Goal: Task Accomplishment & Management: Manage account settings

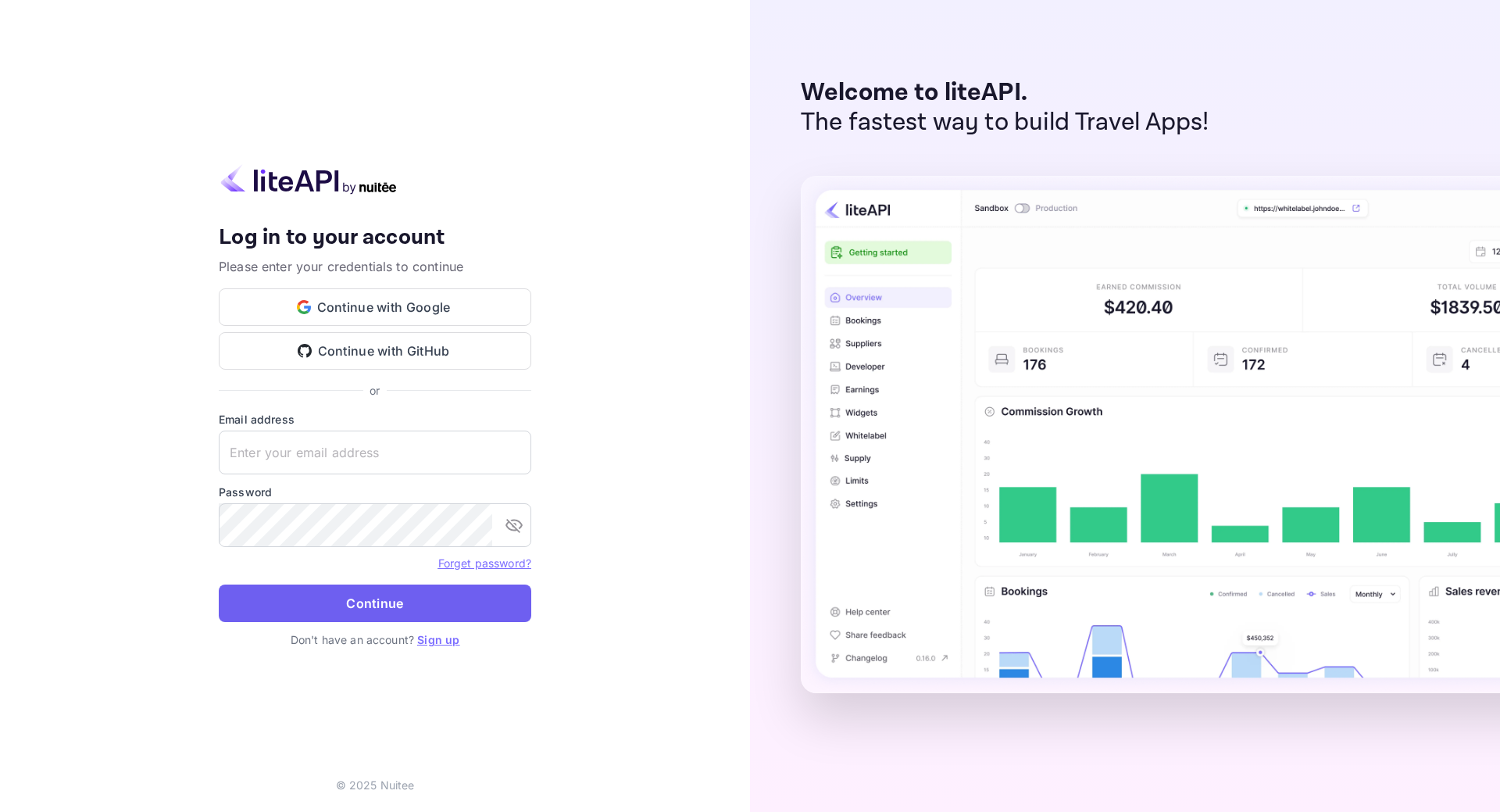
type input "hi@apexx.dk"
click at [359, 610] on button "Continue" at bounding box center [375, 603] width 313 height 37
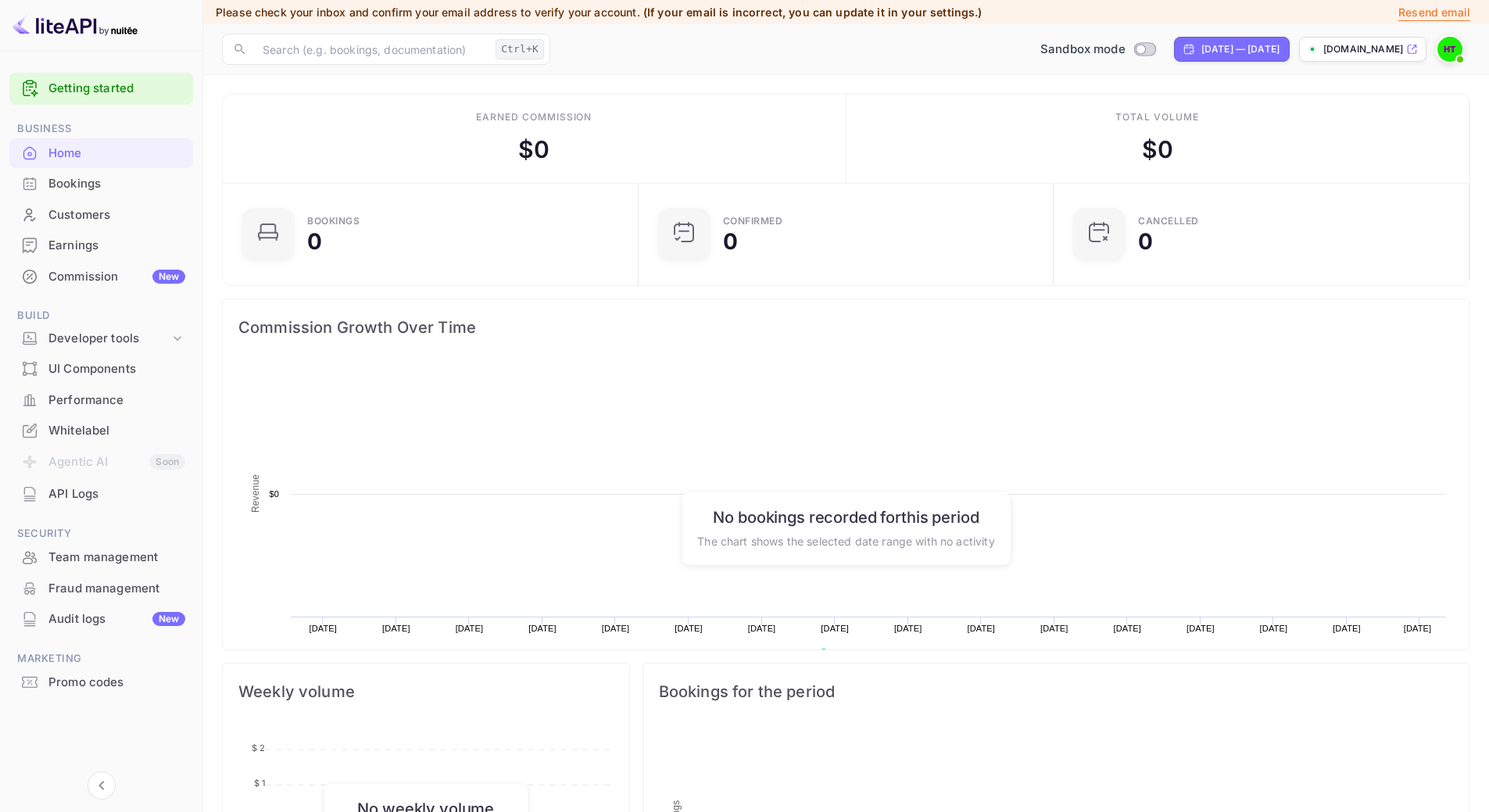
scroll to position [242, 394]
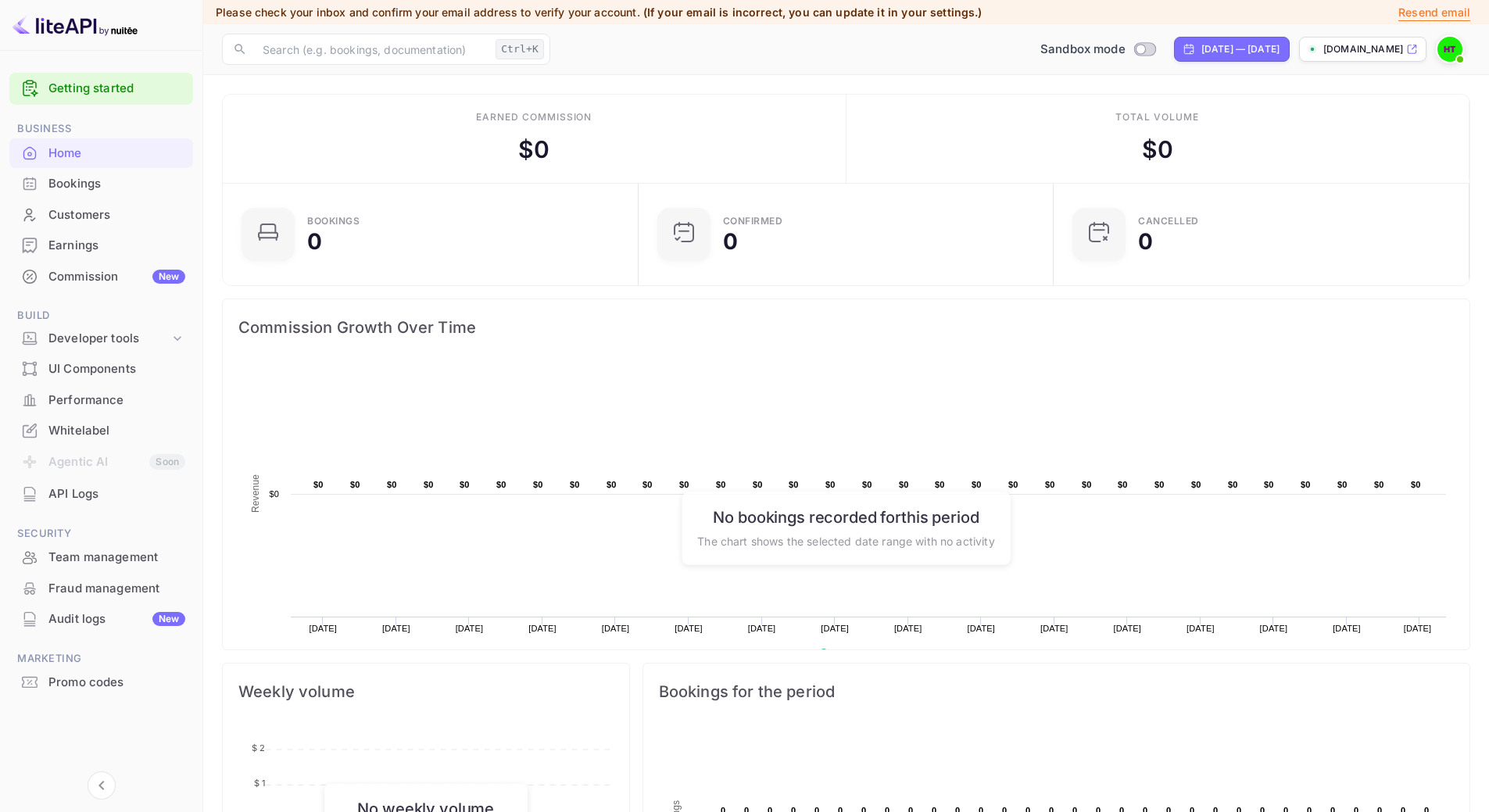
click at [97, 429] on div "Whitelabel" at bounding box center [117, 431] width 136 height 18
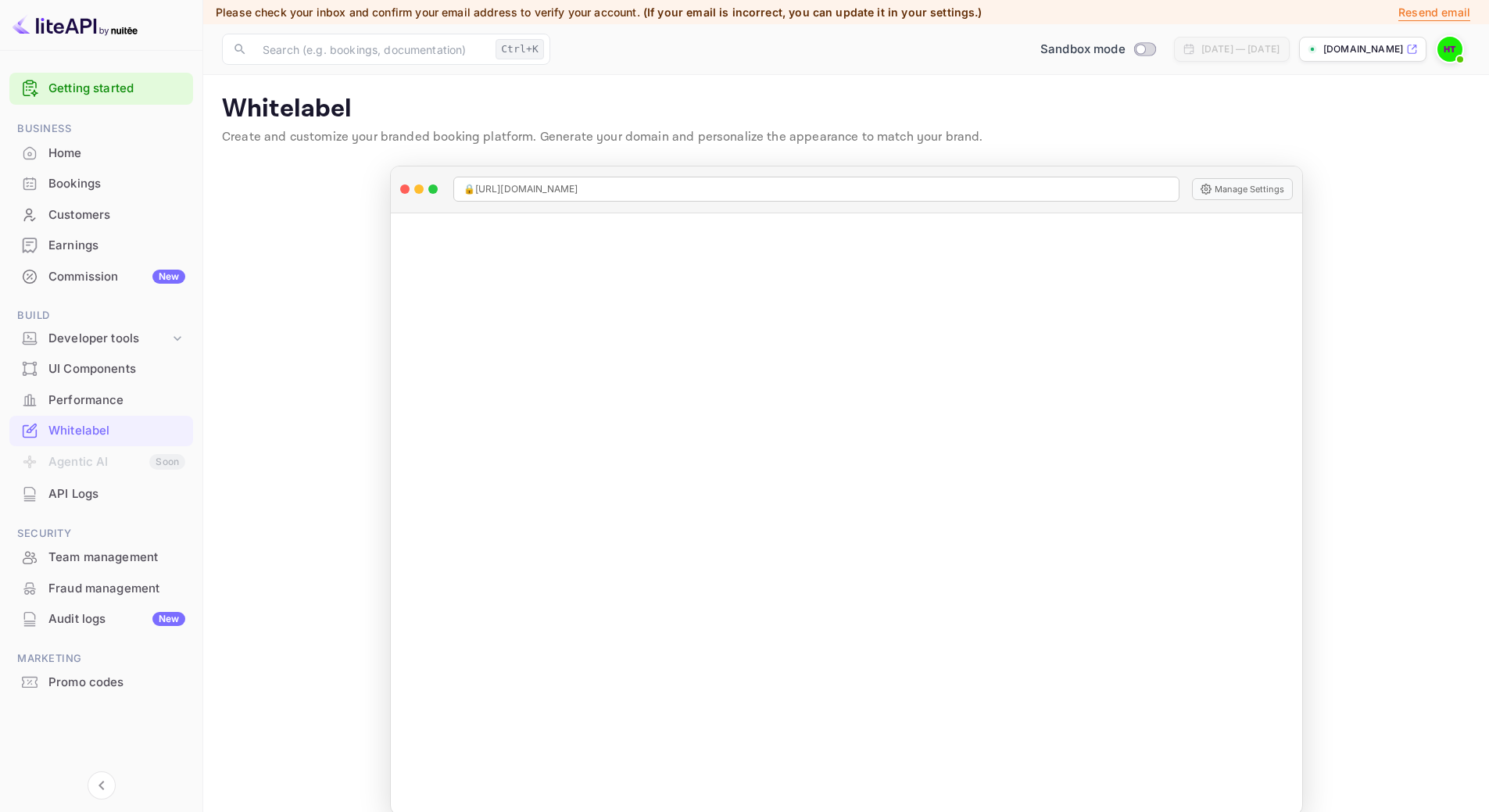
scroll to position [22, 0]
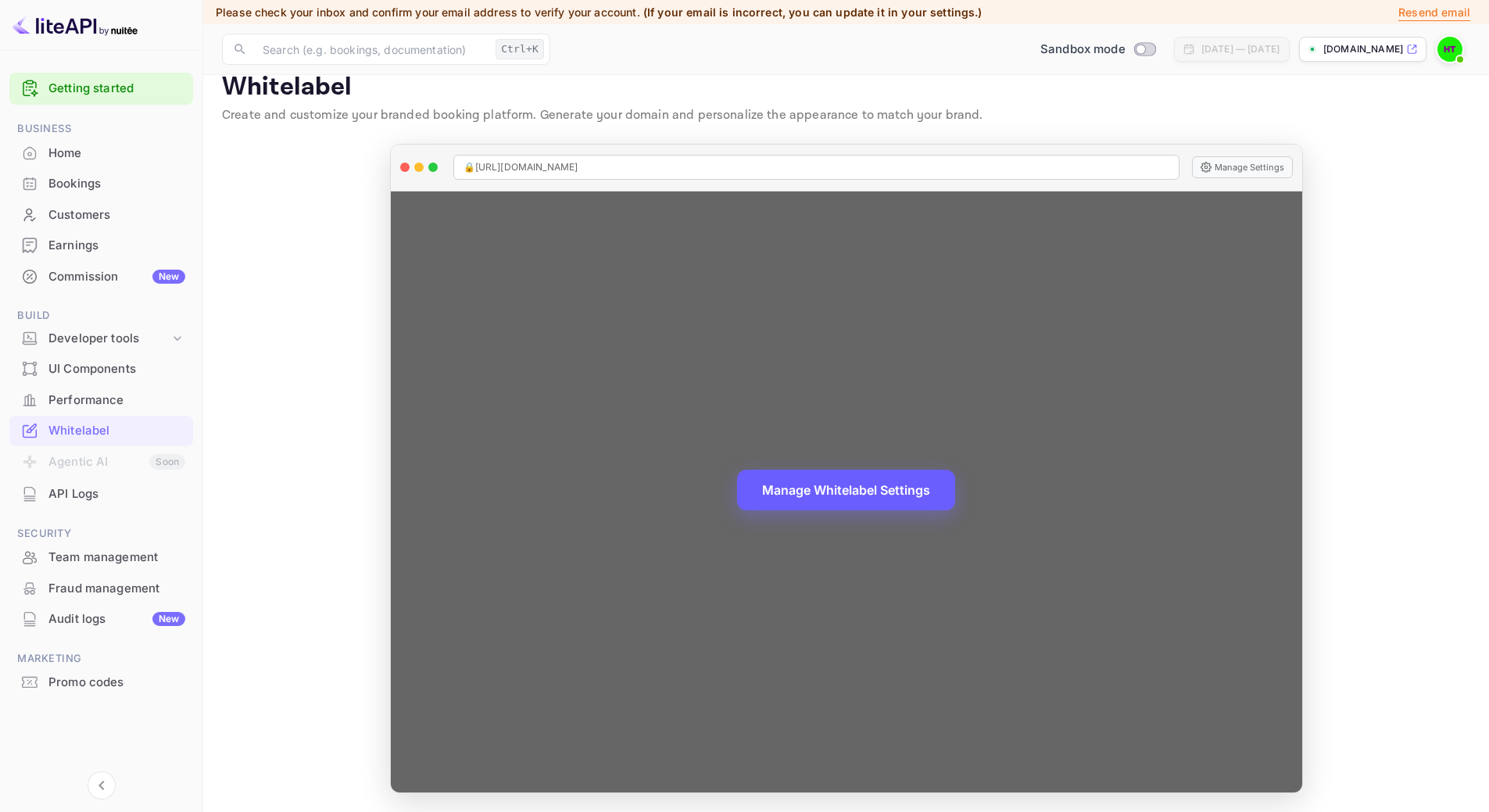
click at [846, 487] on button "Manage Whitelabel Settings" at bounding box center [845, 490] width 218 height 41
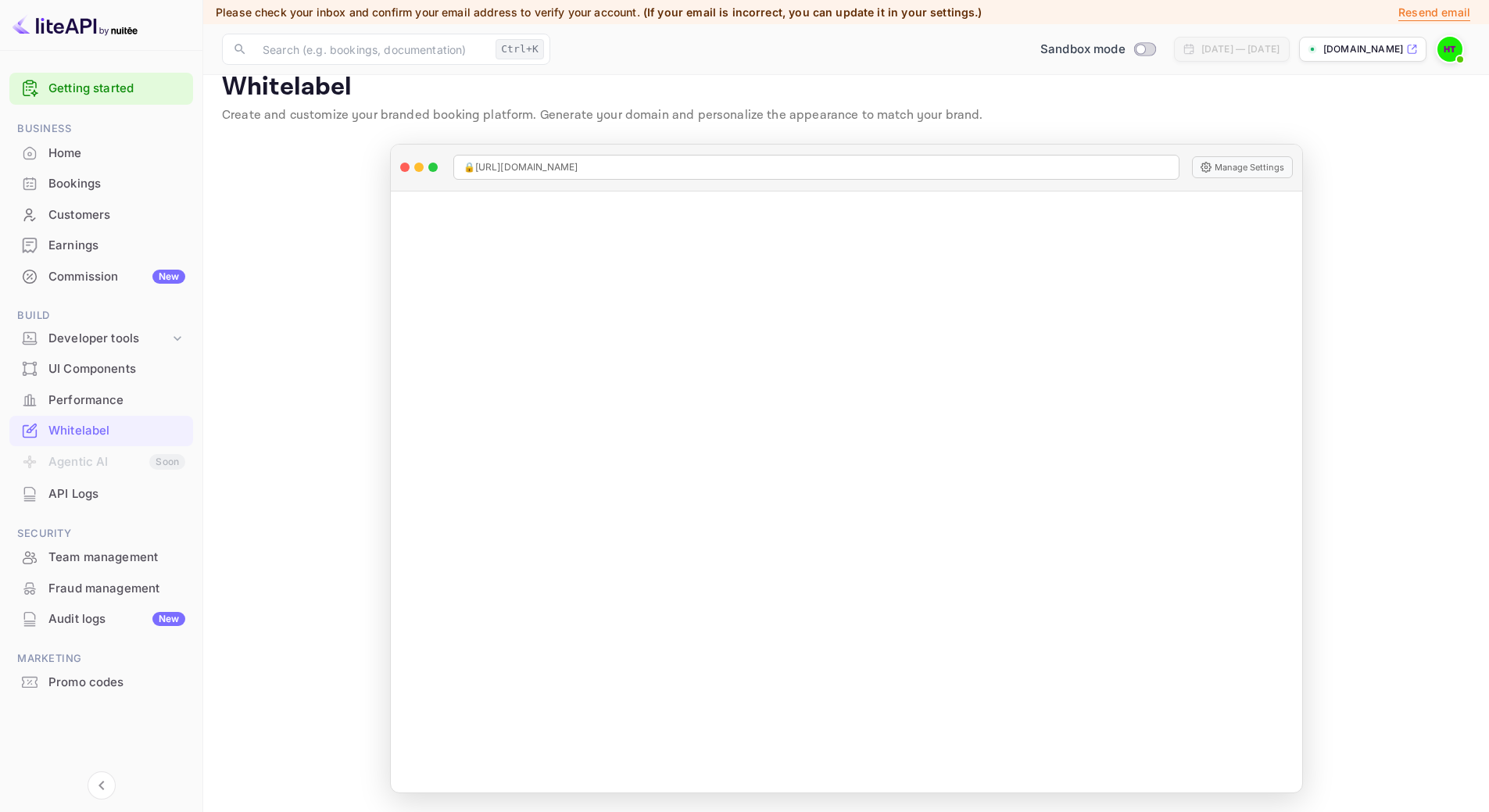
click at [1451, 49] on img at bounding box center [1449, 49] width 25 height 25
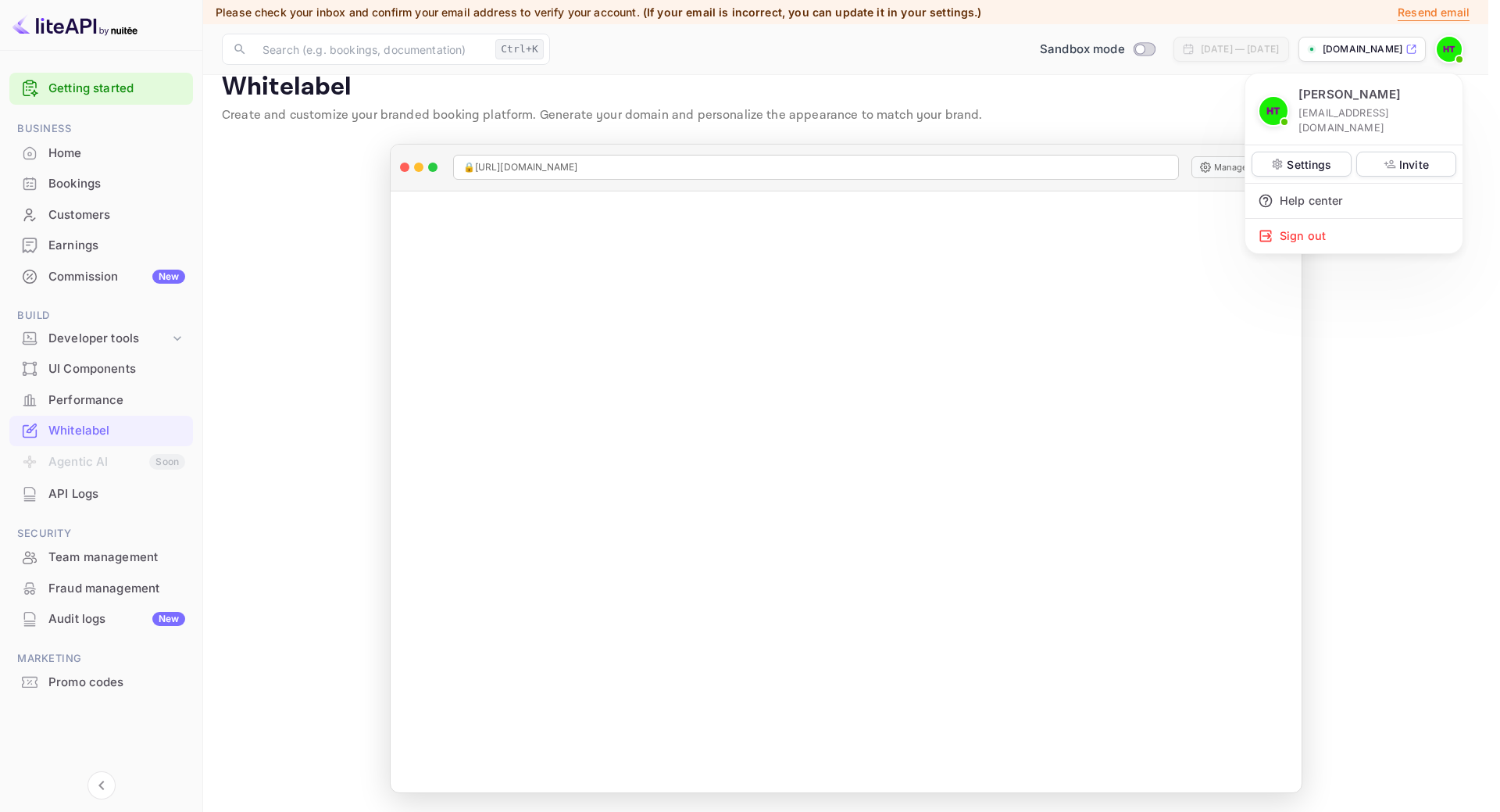
click at [1115, 107] on div at bounding box center [750, 406] width 1500 height 812
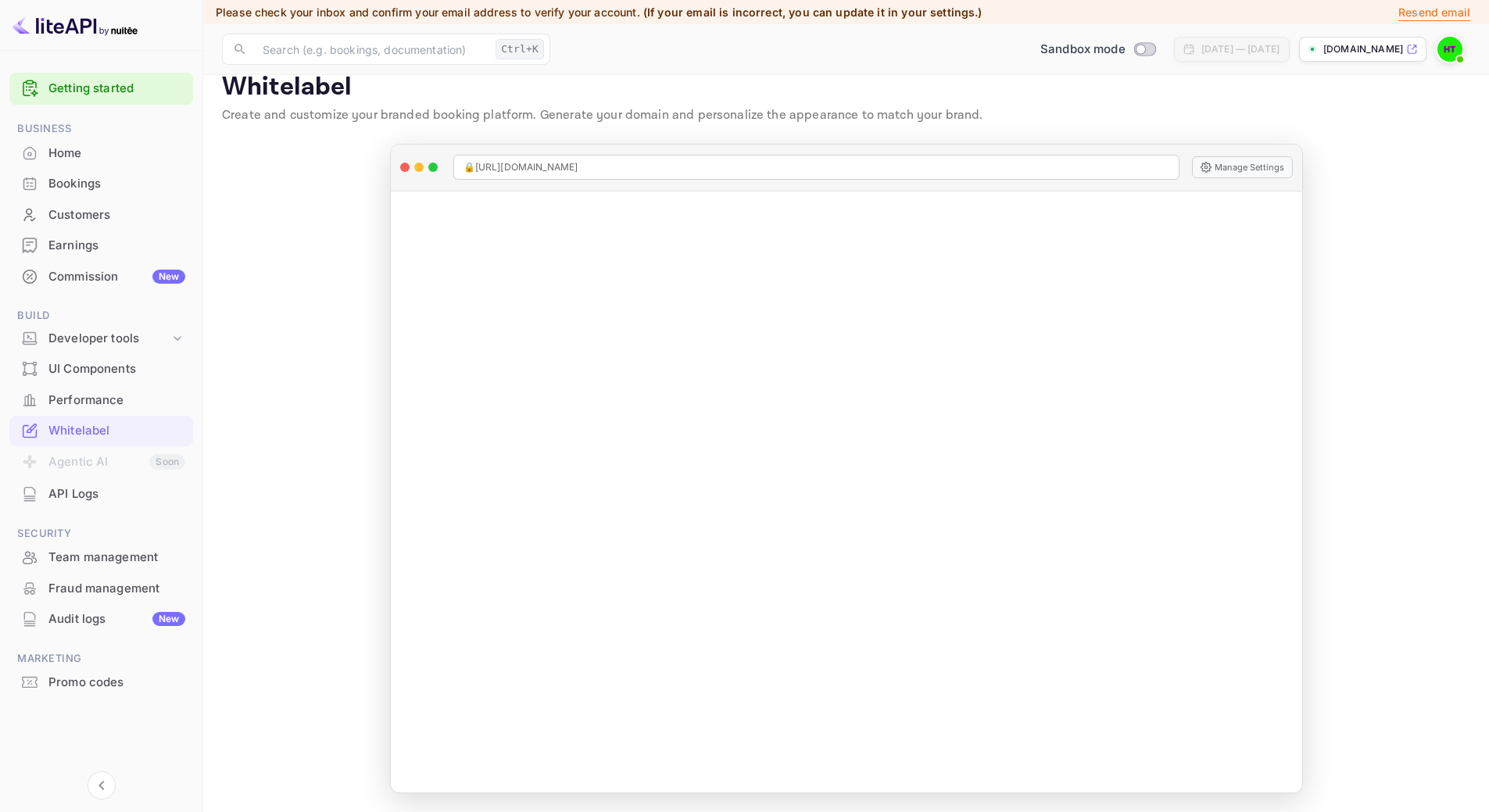
click at [93, 366] on div "UI Components" at bounding box center [117, 369] width 136 height 18
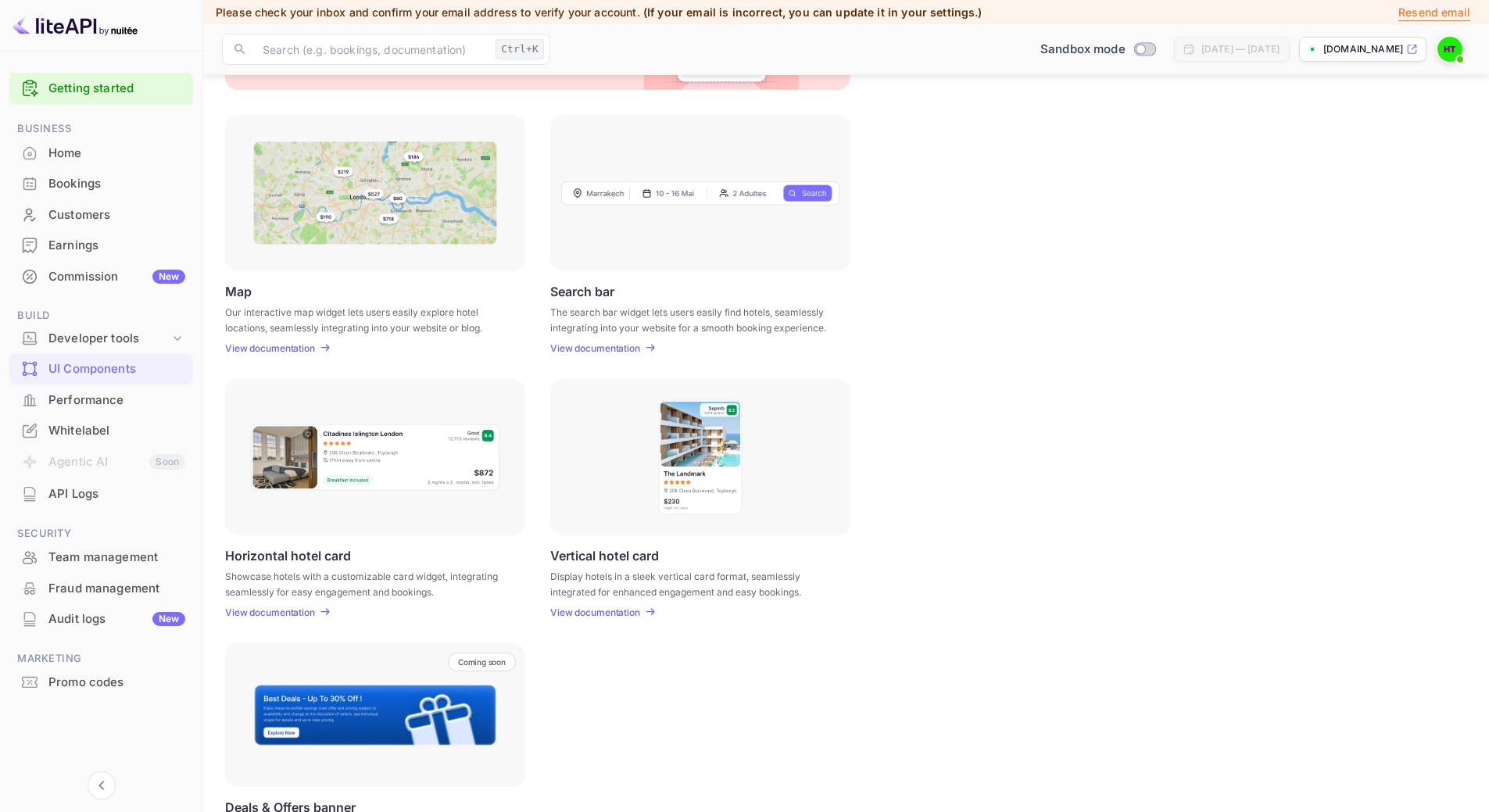
scroll to position [235, 0]
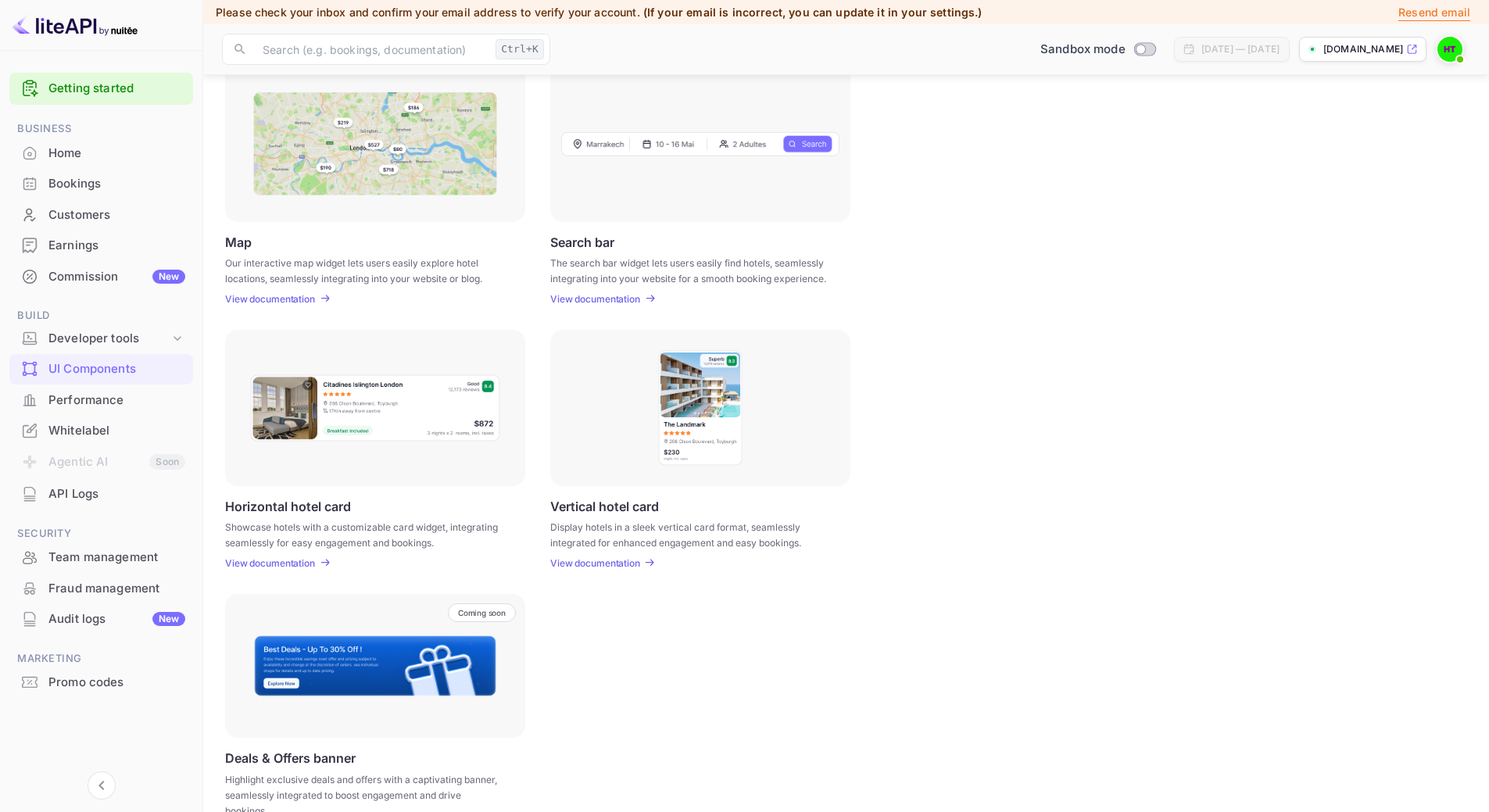
click at [600, 564] on p "View documentation" at bounding box center [594, 562] width 90 height 12
click at [591, 569] on div "UI Components Embed interactive hotel widgets into your website with customizab…" at bounding box center [846, 341] width 1248 height 964
click at [594, 563] on p "View documentation" at bounding box center [594, 562] width 90 height 12
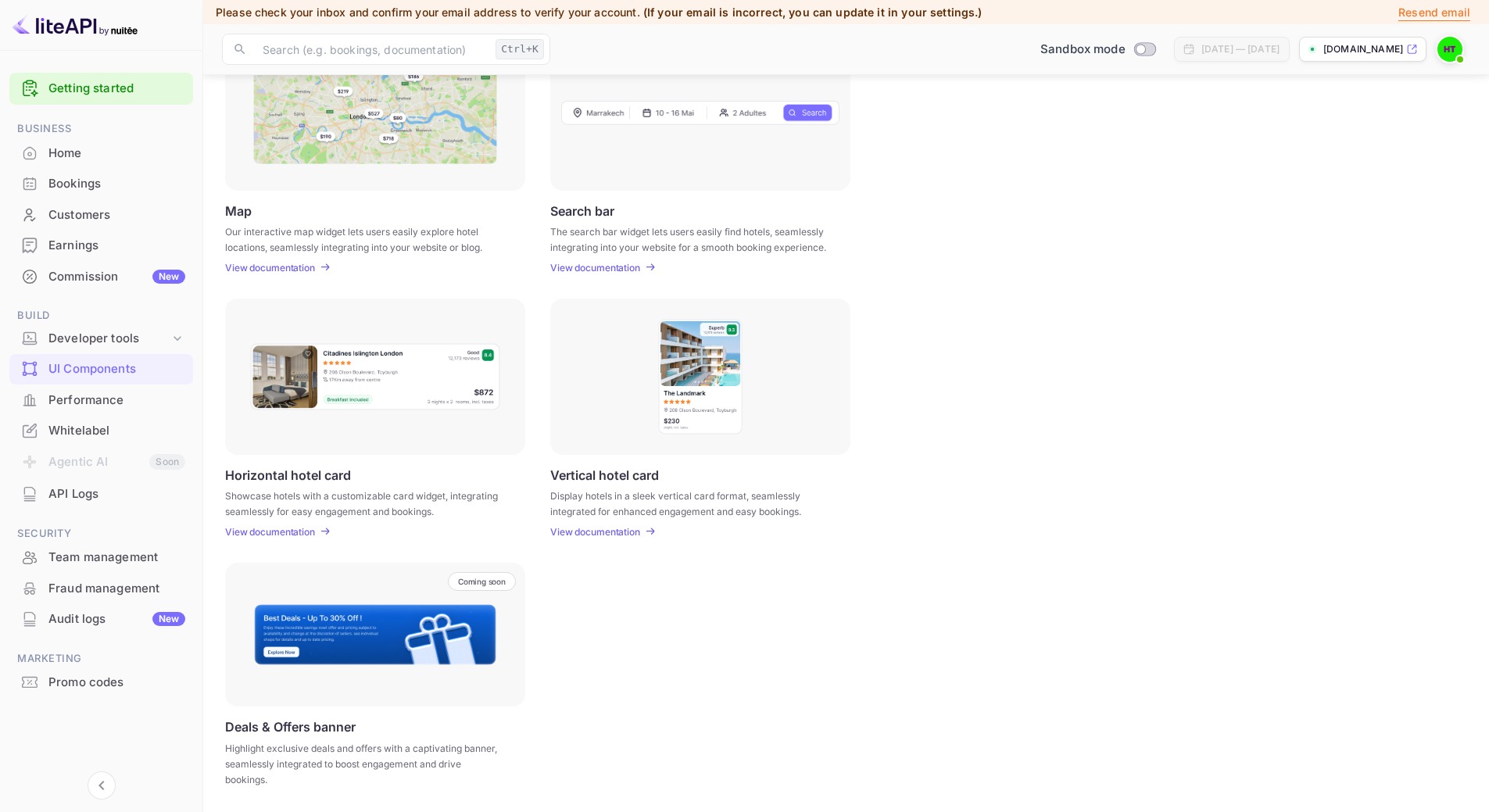
scroll to position [31, 0]
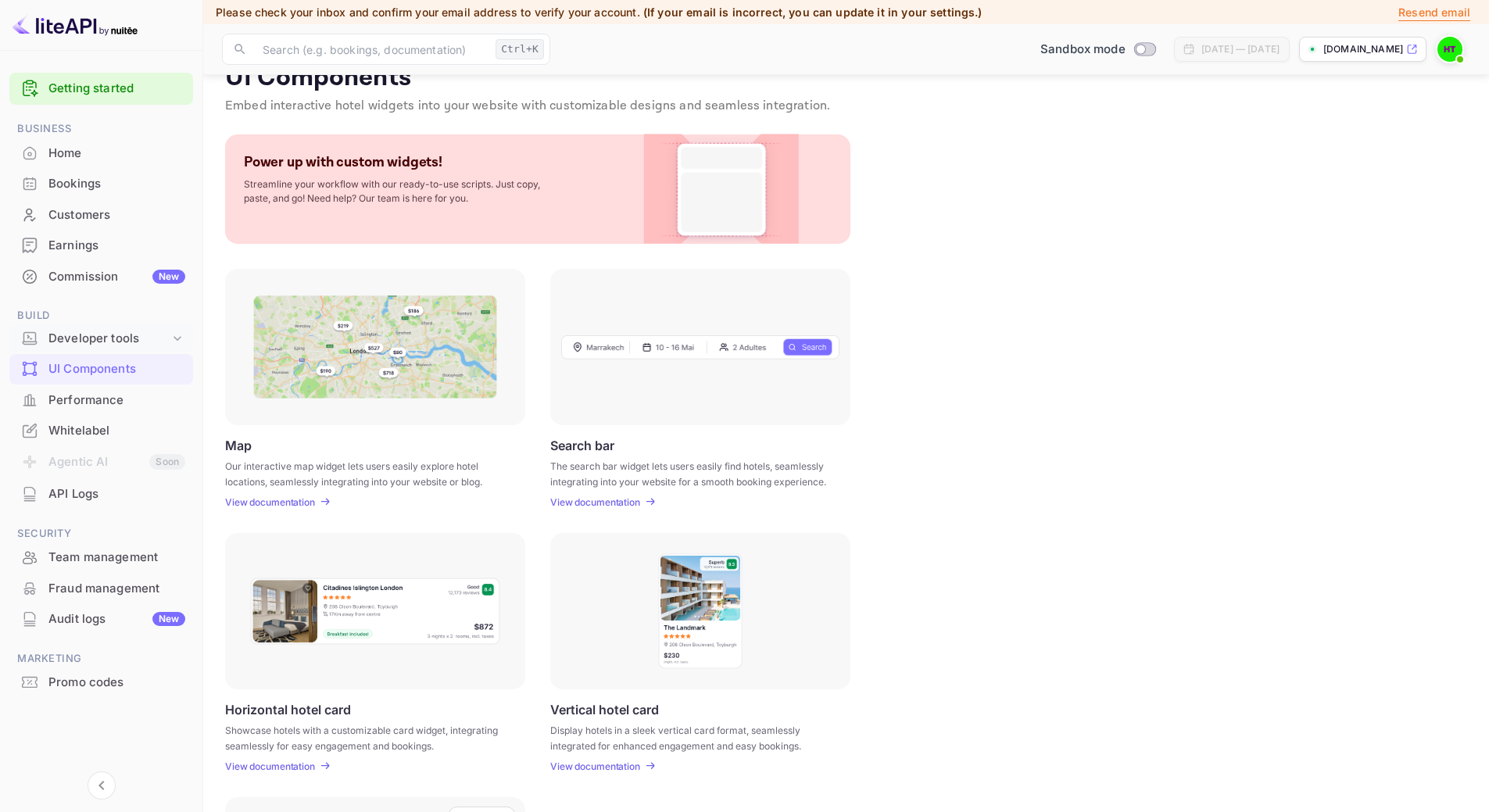
click at [140, 339] on div "Developer tools" at bounding box center [109, 338] width 121 height 18
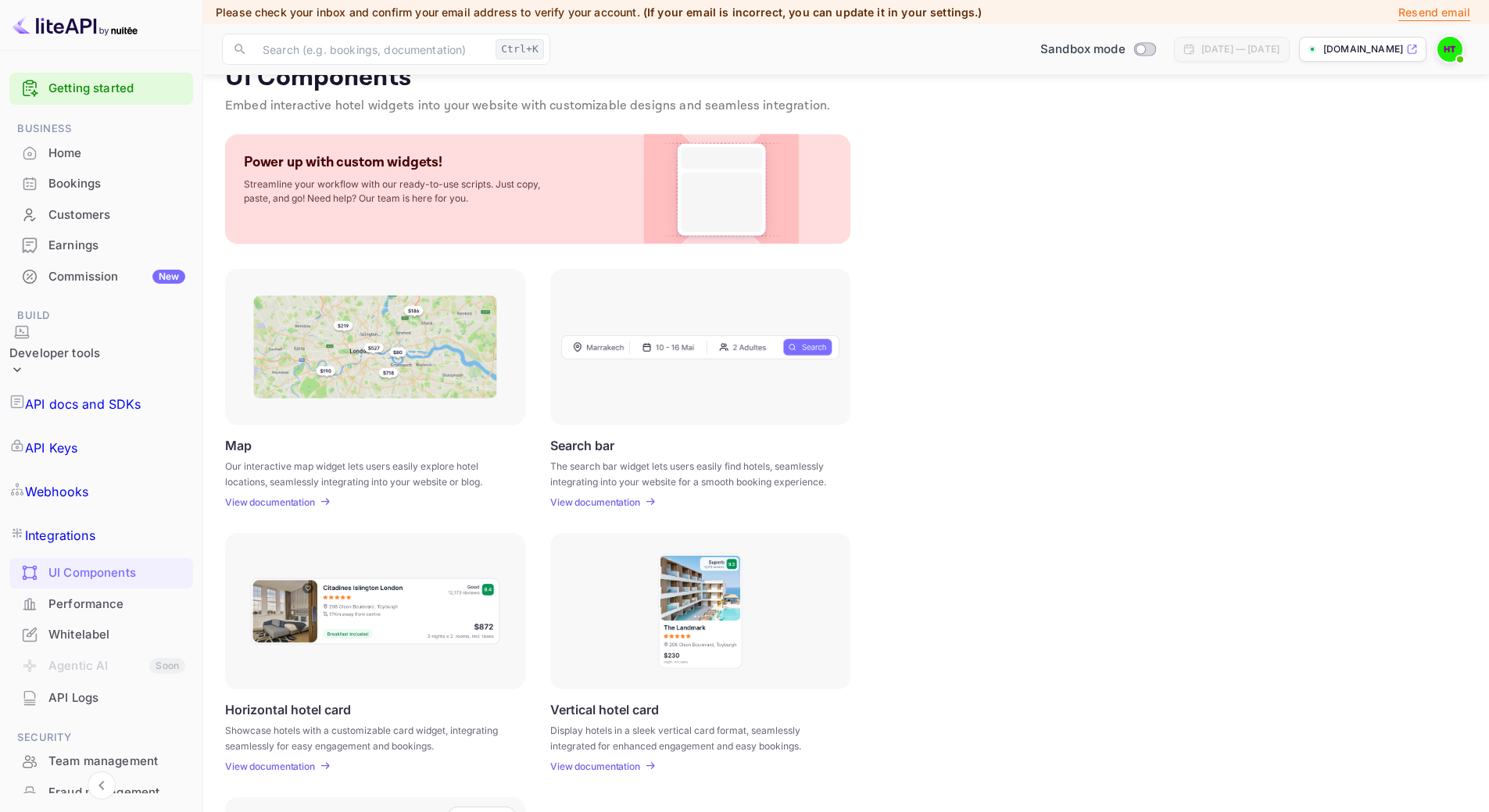
click at [100, 345] on div "Developer tools" at bounding box center [55, 353] width 91 height 18
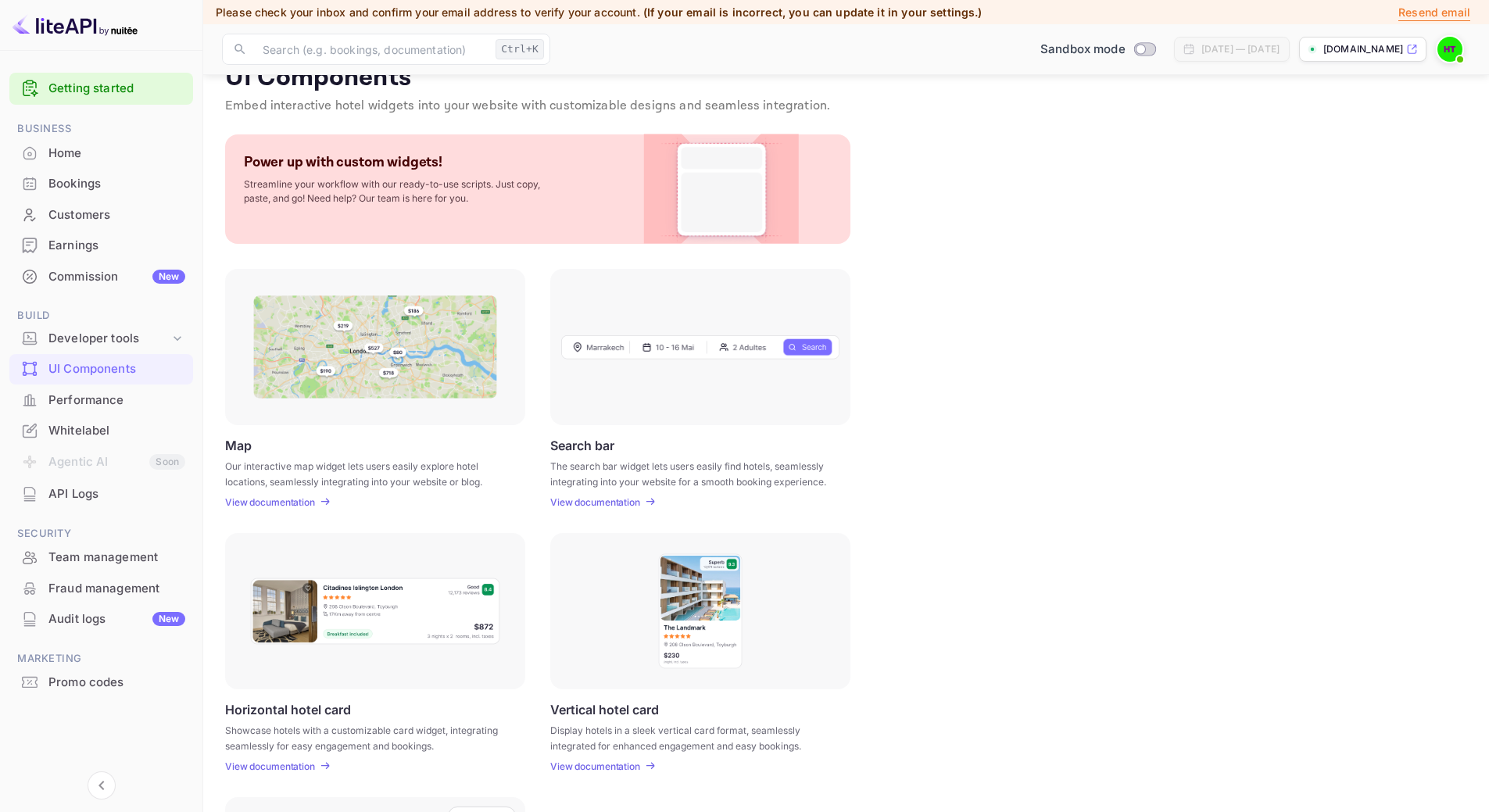
click at [95, 463] on li "Agentic AI Soon" at bounding box center [101, 462] width 184 height 33
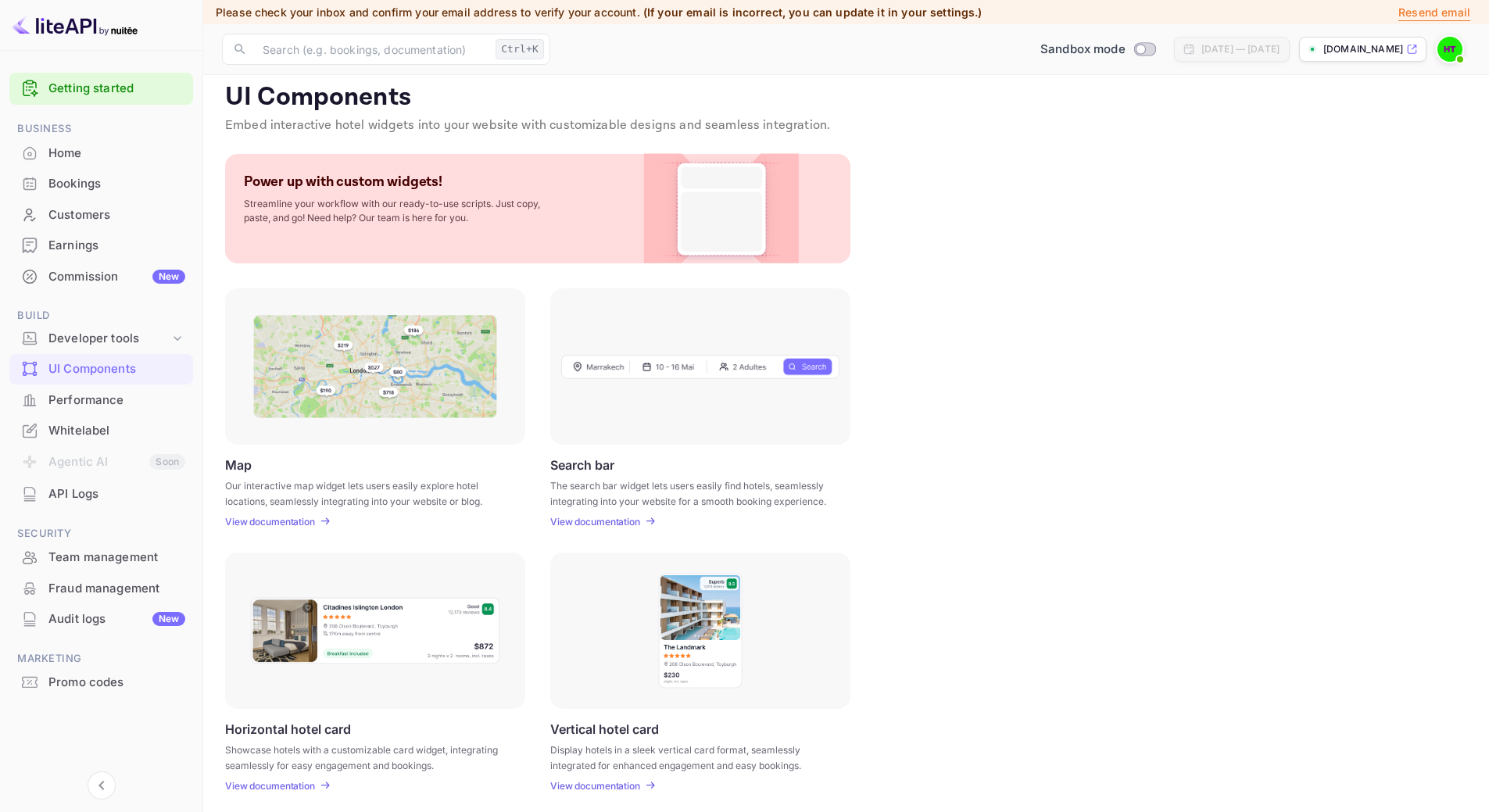
scroll to position [0, 0]
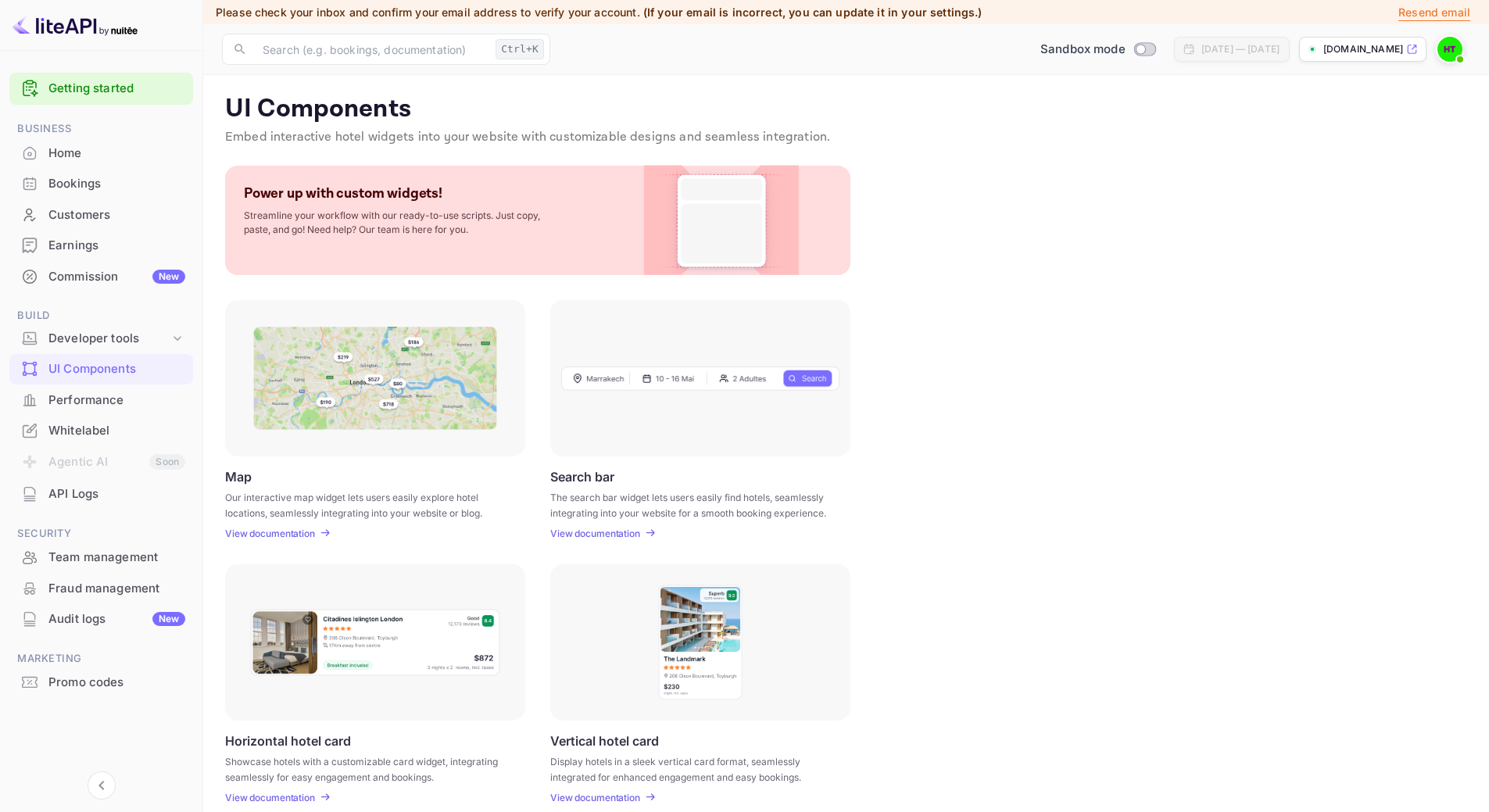
click at [96, 23] on img at bounding box center [75, 25] width 125 height 25
click at [60, 26] on img at bounding box center [75, 25] width 125 height 25
click at [75, 145] on div "Home" at bounding box center [117, 153] width 136 height 18
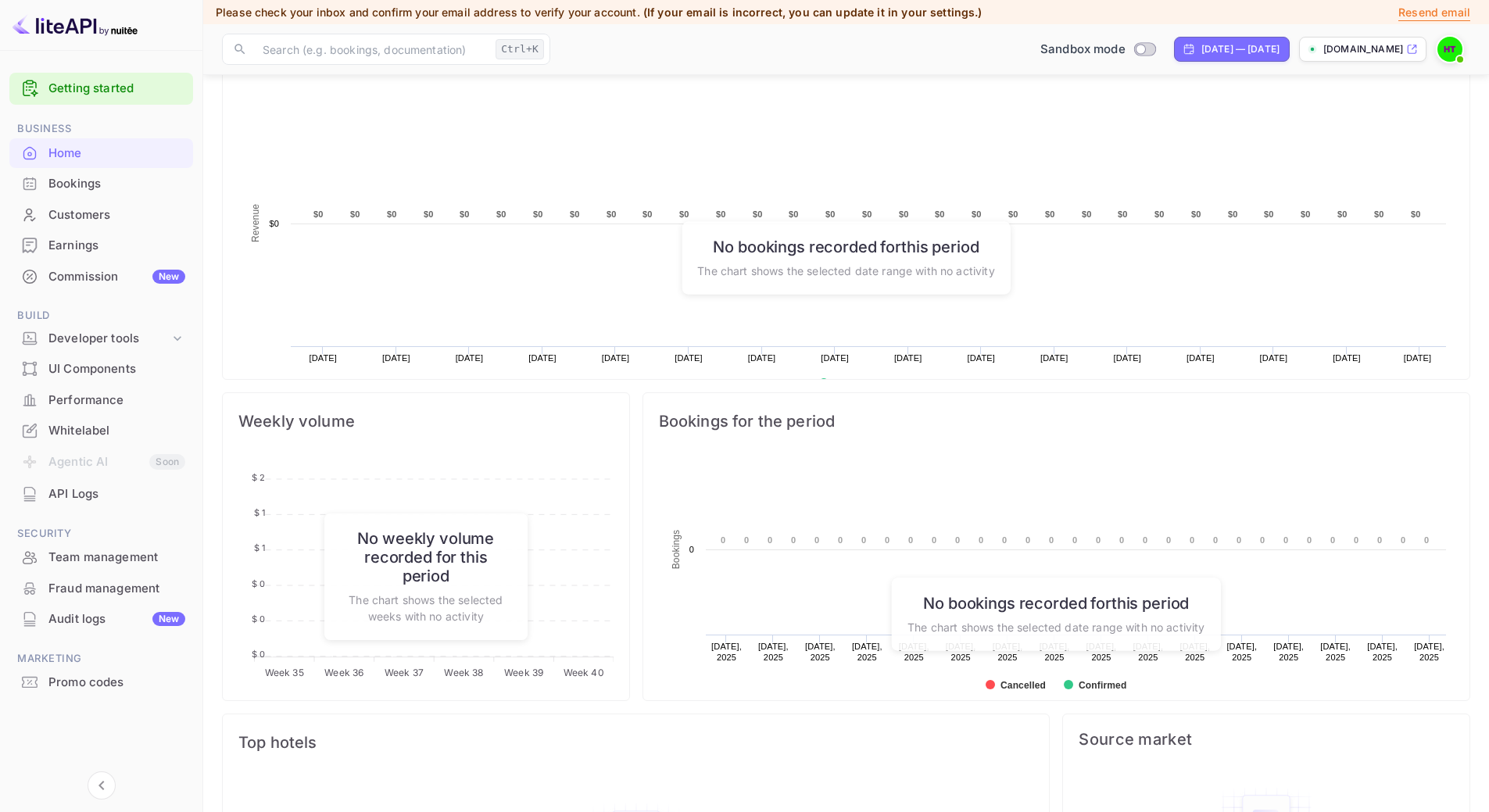
scroll to position [406, 0]
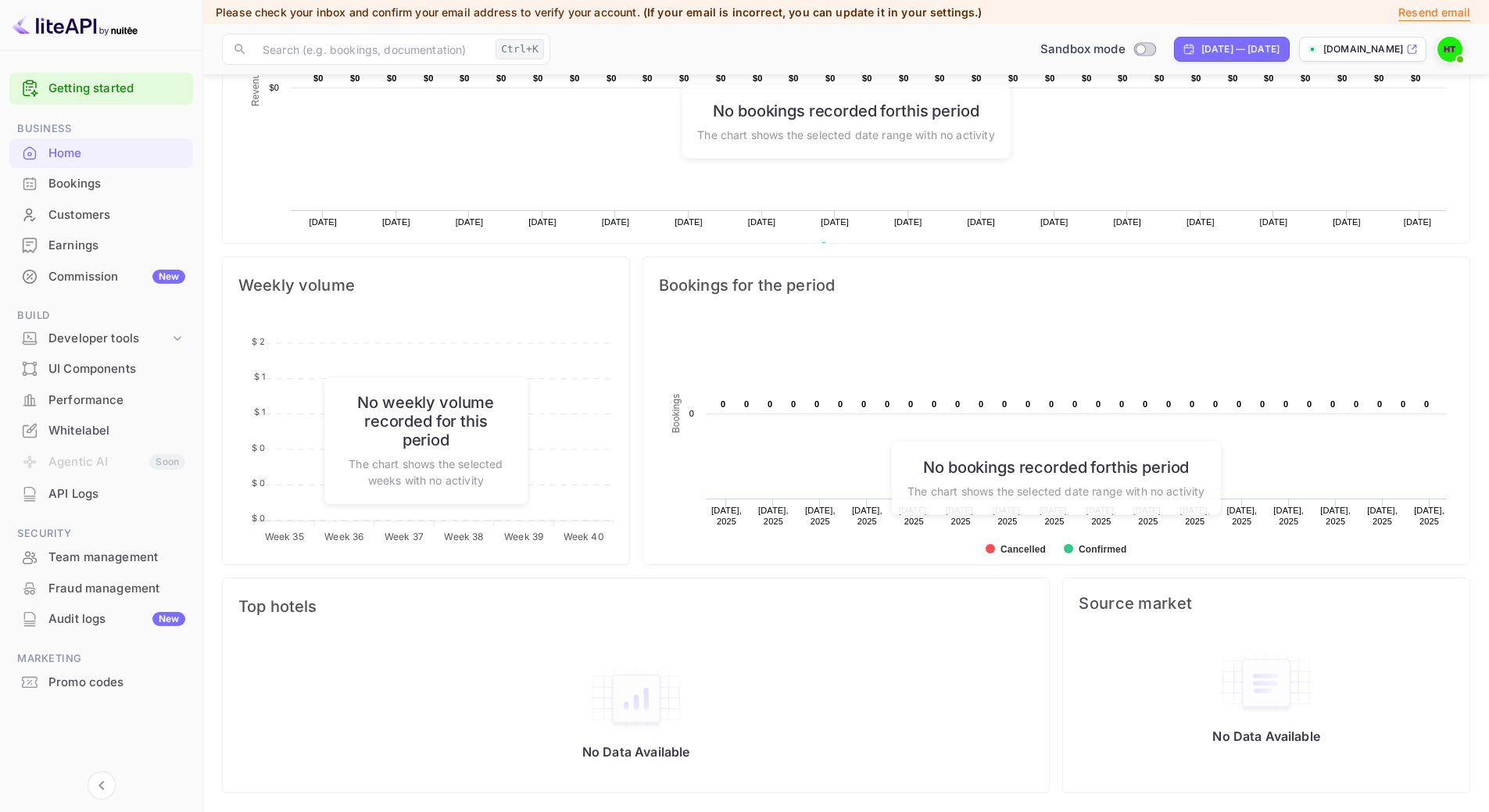
click at [93, 685] on div "Promo codes" at bounding box center [117, 682] width 136 height 18
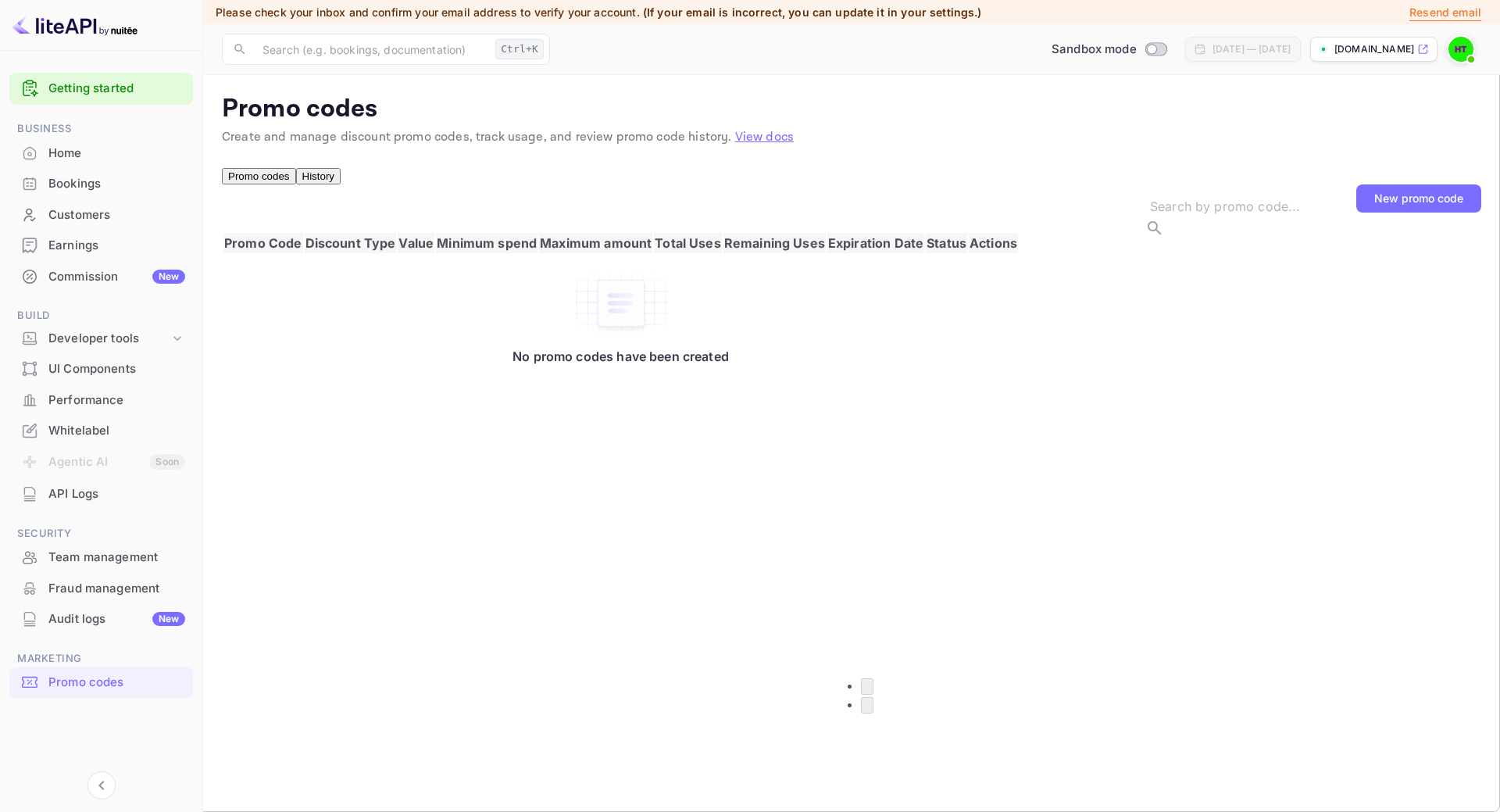
click at [1411, 205] on div "New promo code" at bounding box center [1419, 198] width 89 height 14
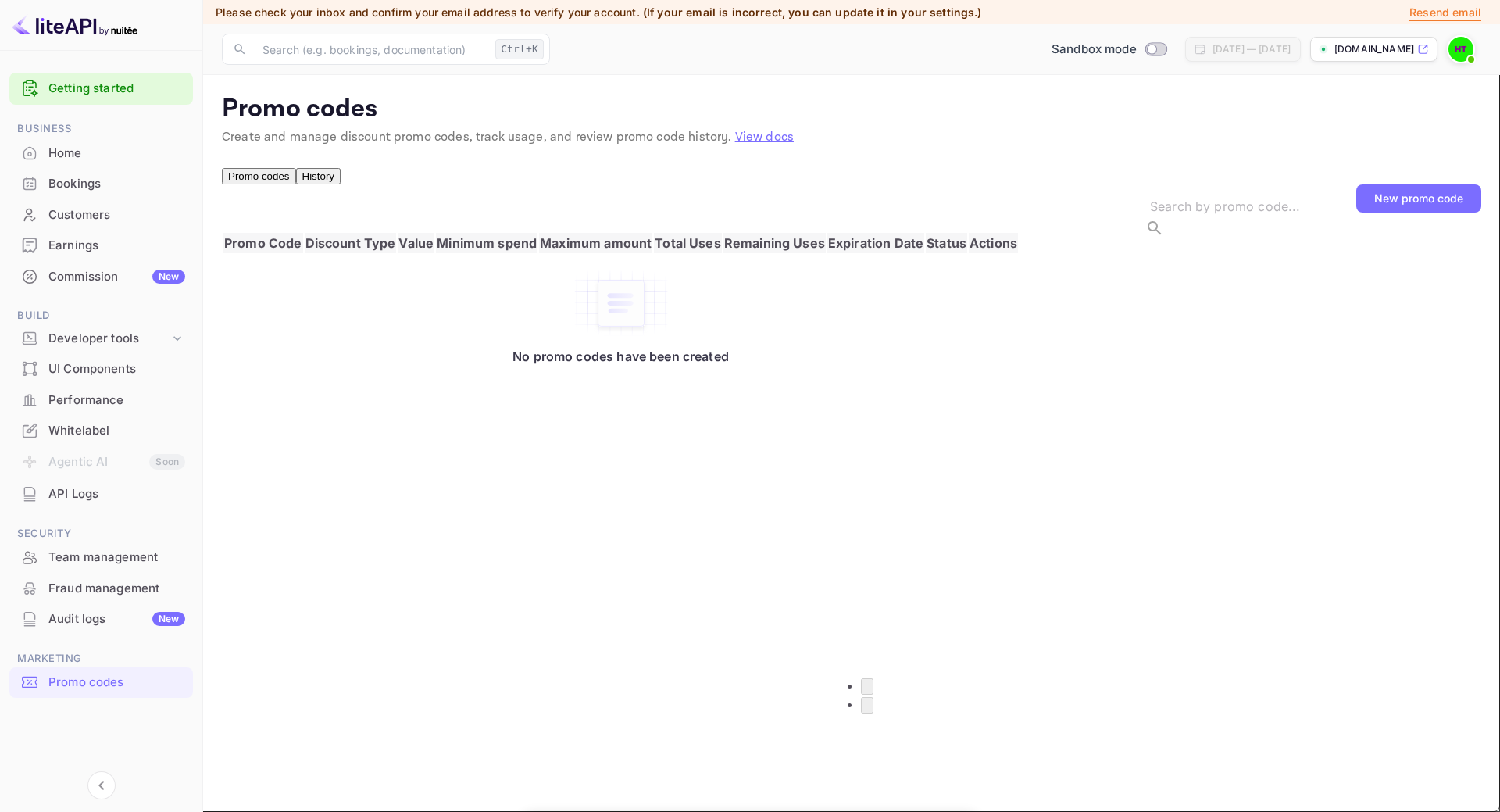
drag, startPoint x: 570, startPoint y: 174, endPoint x: 538, endPoint y: 164, distance: 33.5
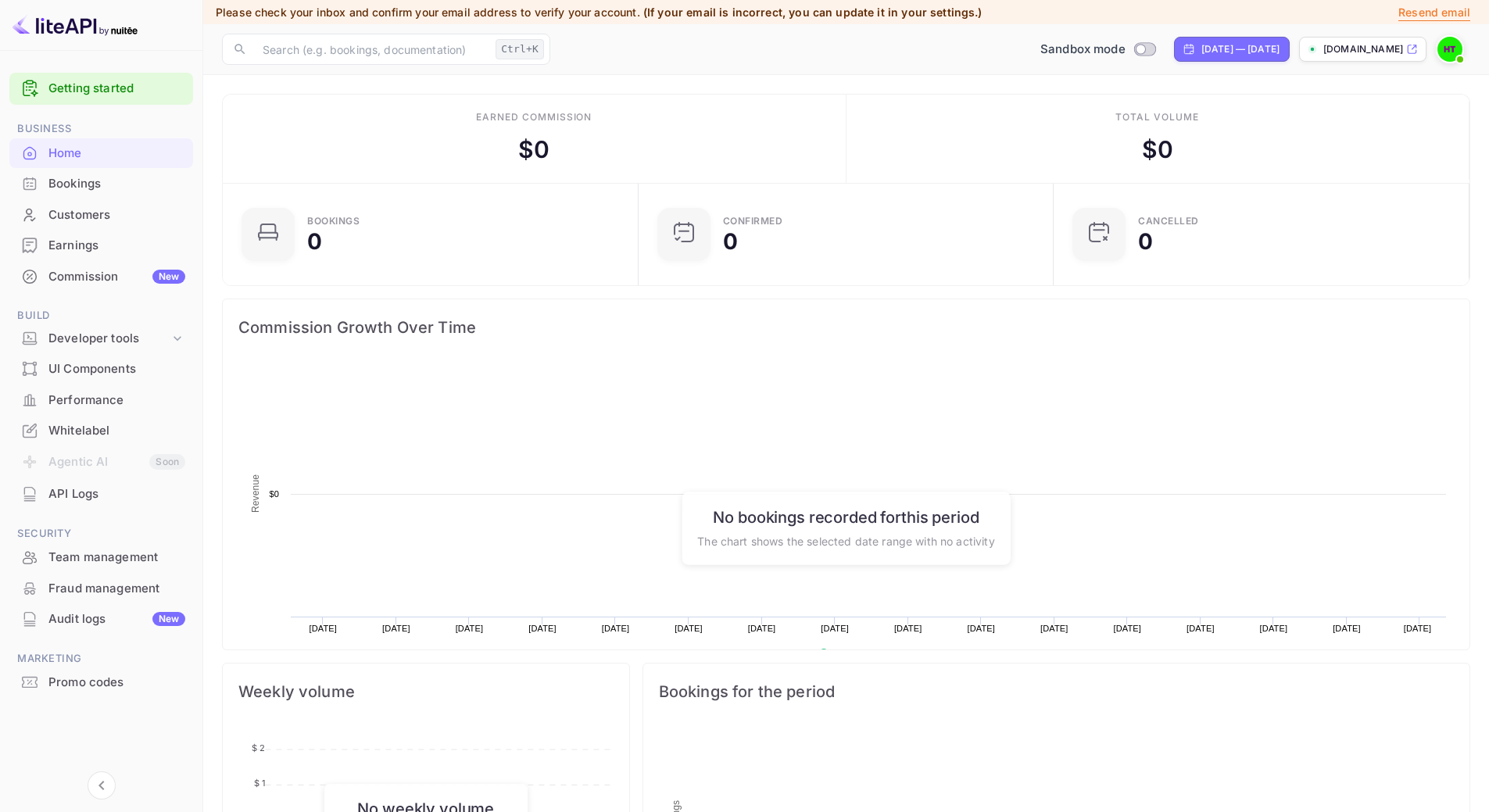
scroll to position [242, 394]
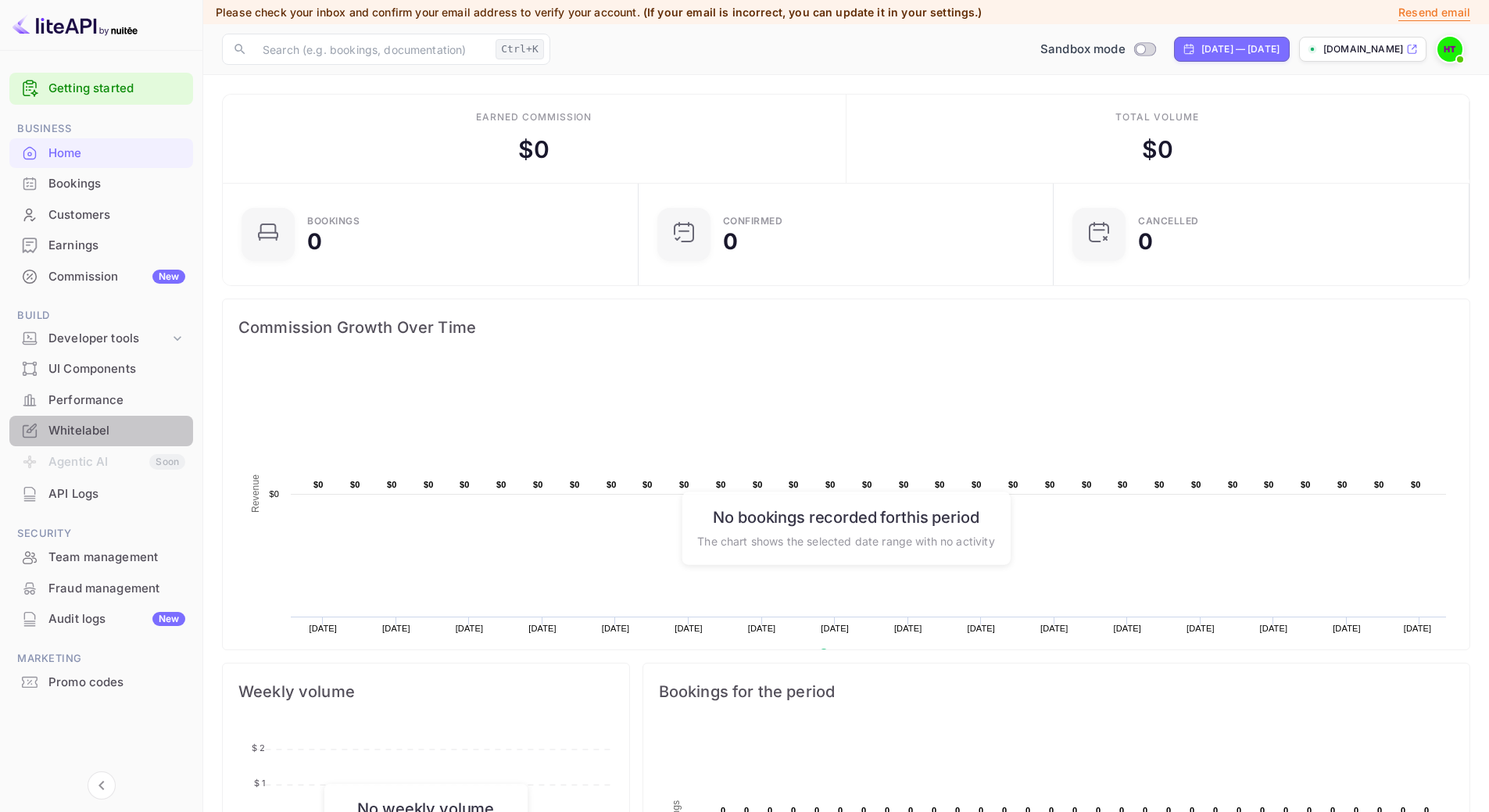
click at [113, 433] on div "Whitelabel" at bounding box center [117, 431] width 136 height 18
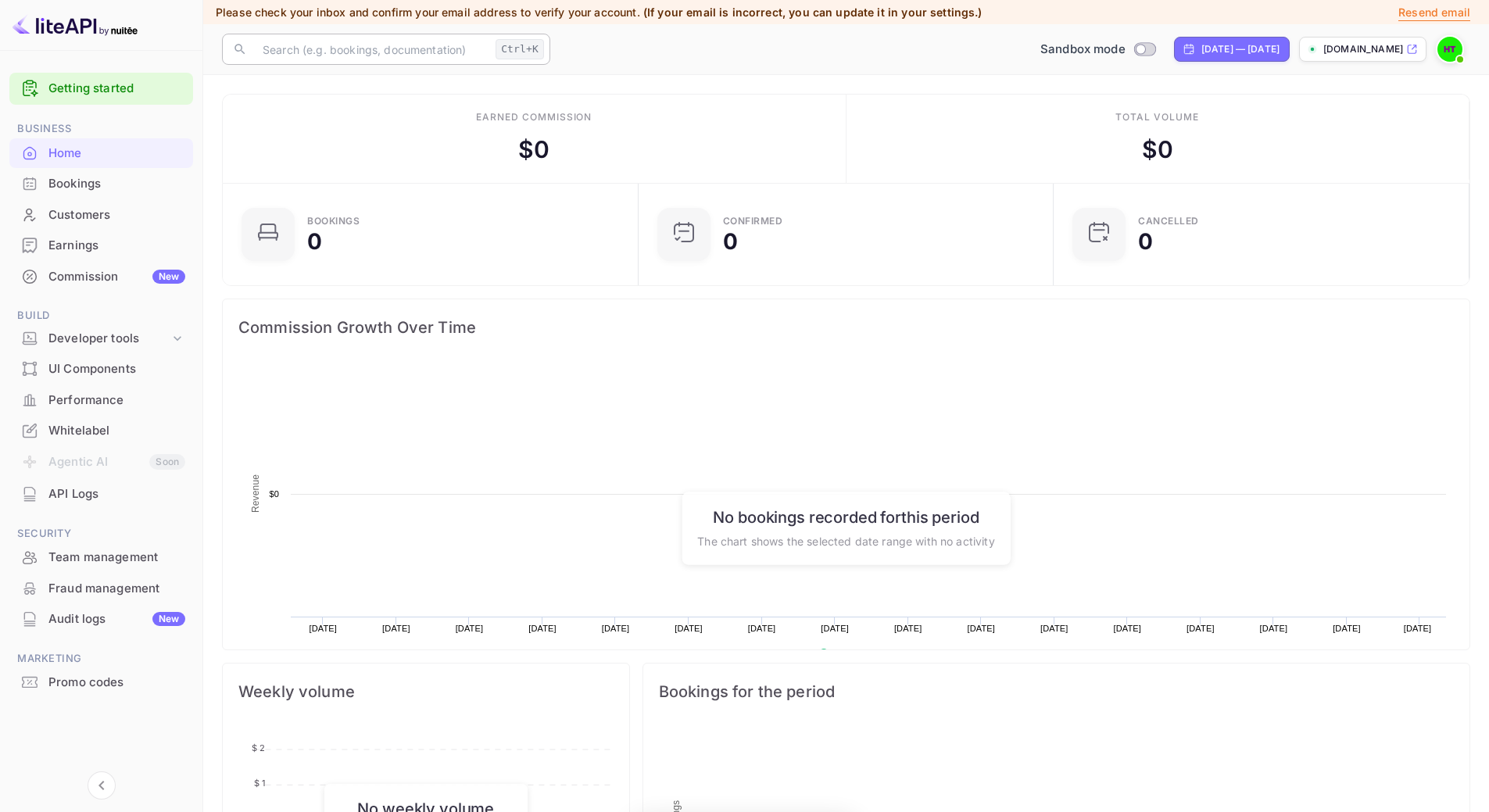
scroll to position [242, 394]
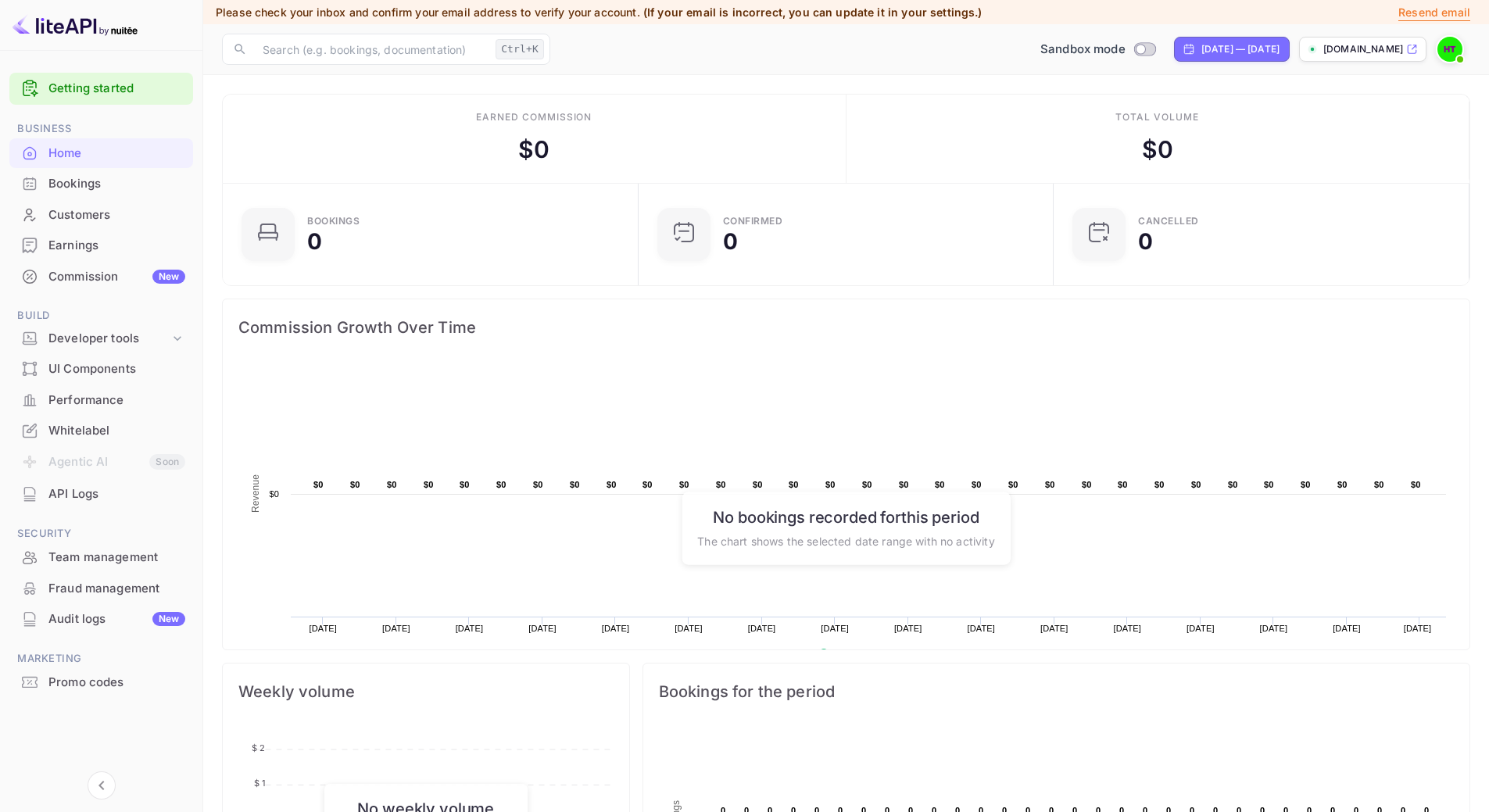
click at [103, 495] on div "API Logs" at bounding box center [117, 494] width 136 height 18
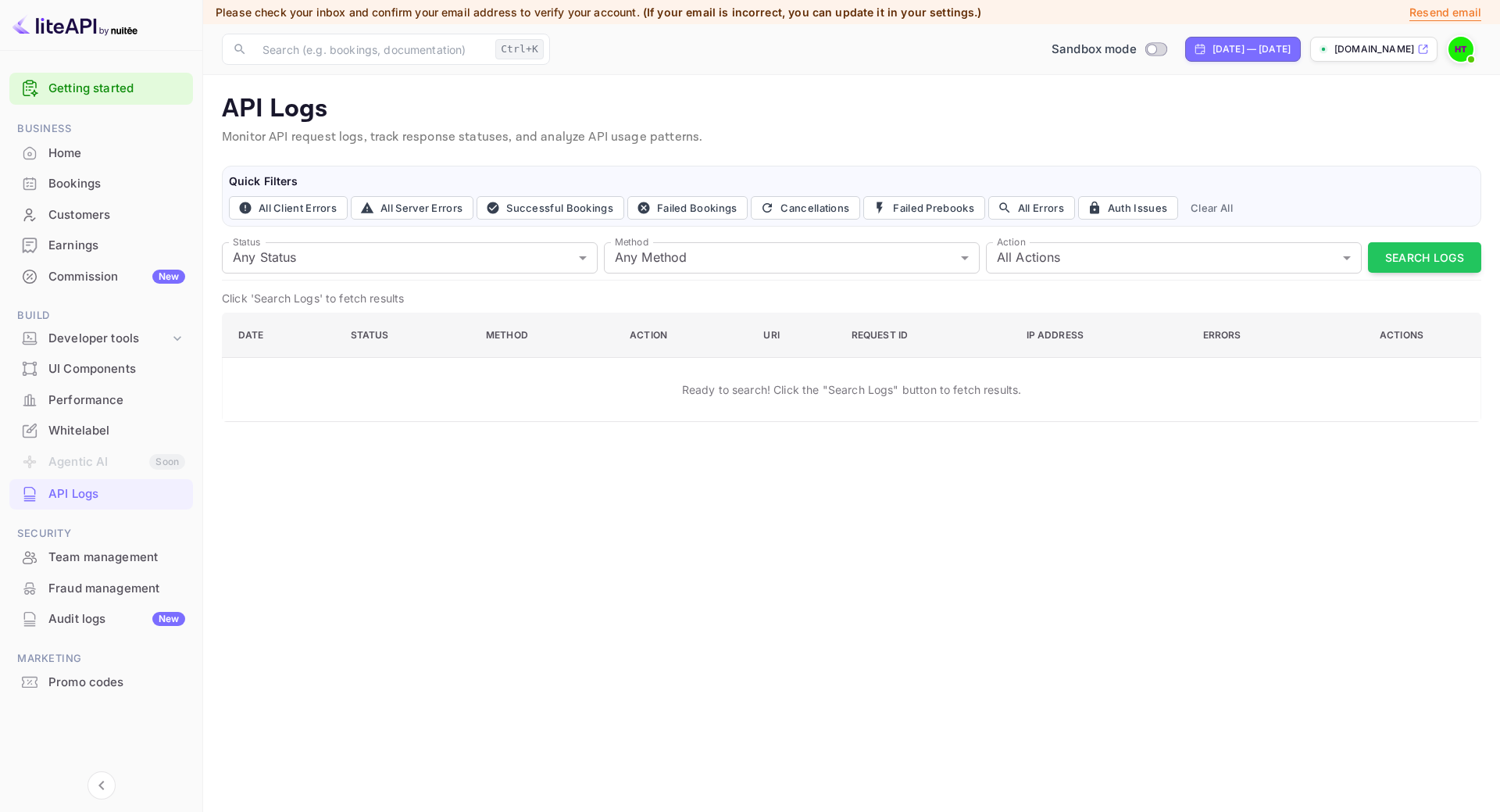
click at [1419, 258] on button "Search Logs" at bounding box center [1425, 258] width 113 height 30
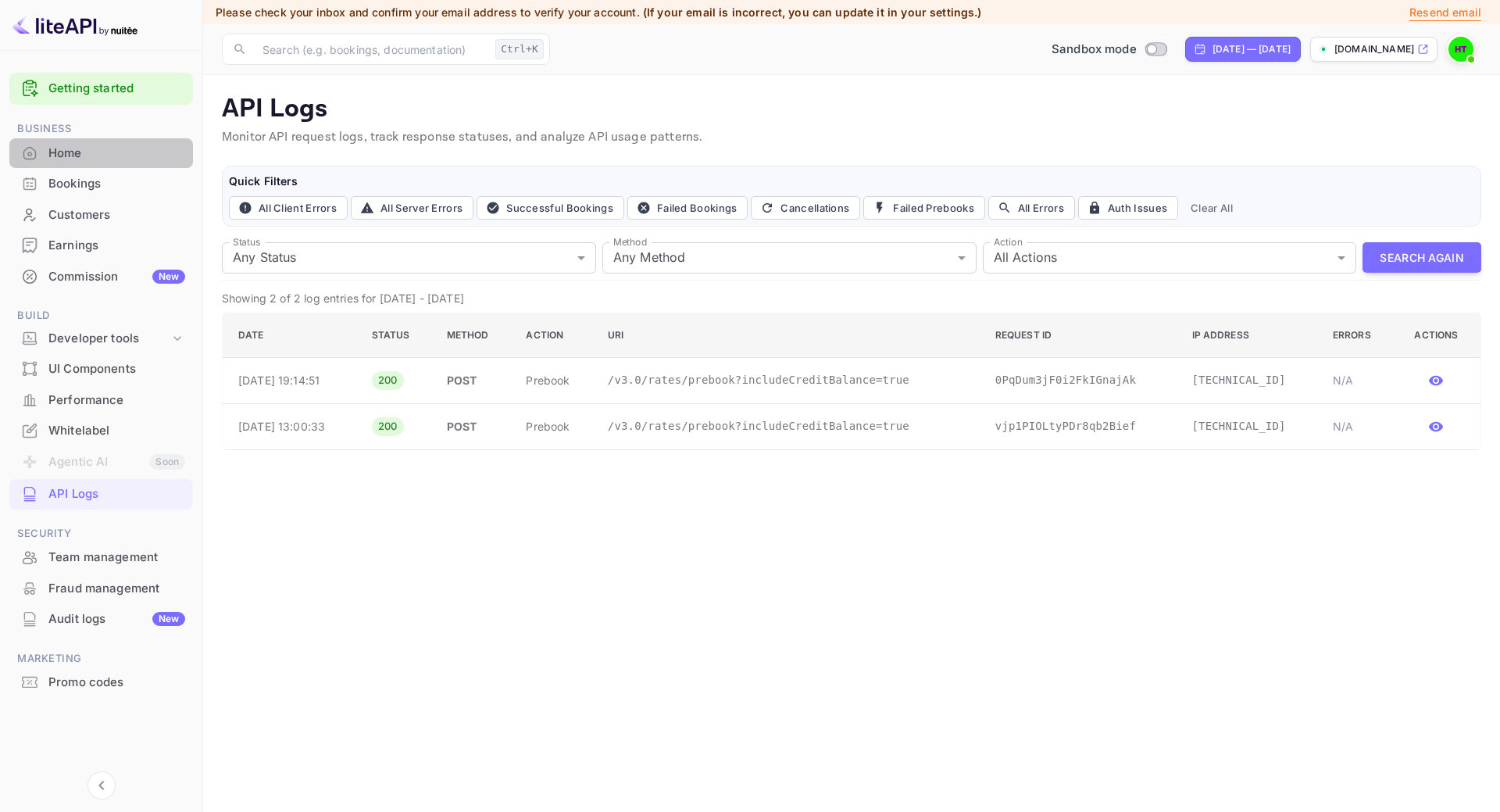
click at [47, 160] on div "Home" at bounding box center [101, 153] width 184 height 30
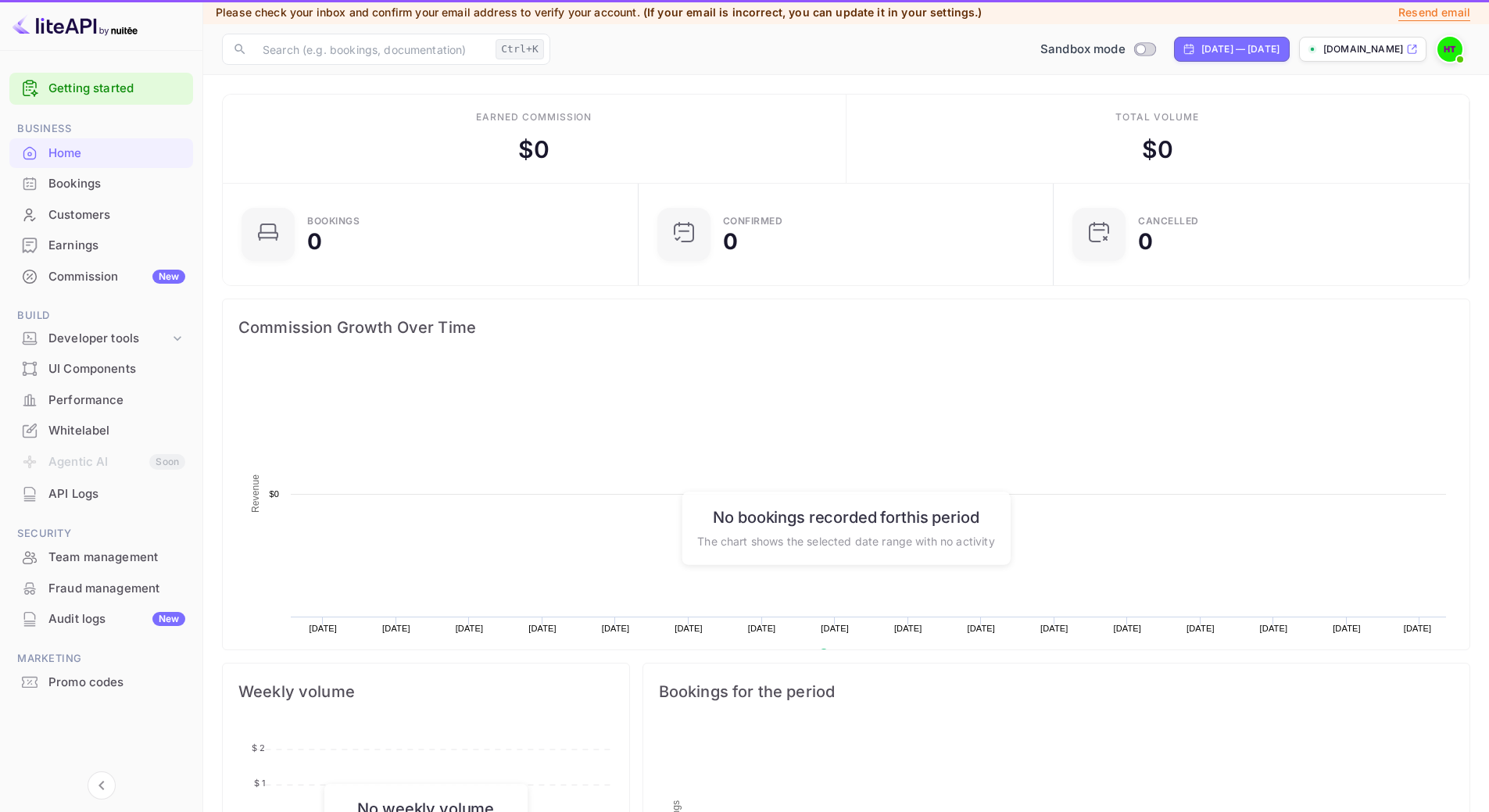
scroll to position [242, 394]
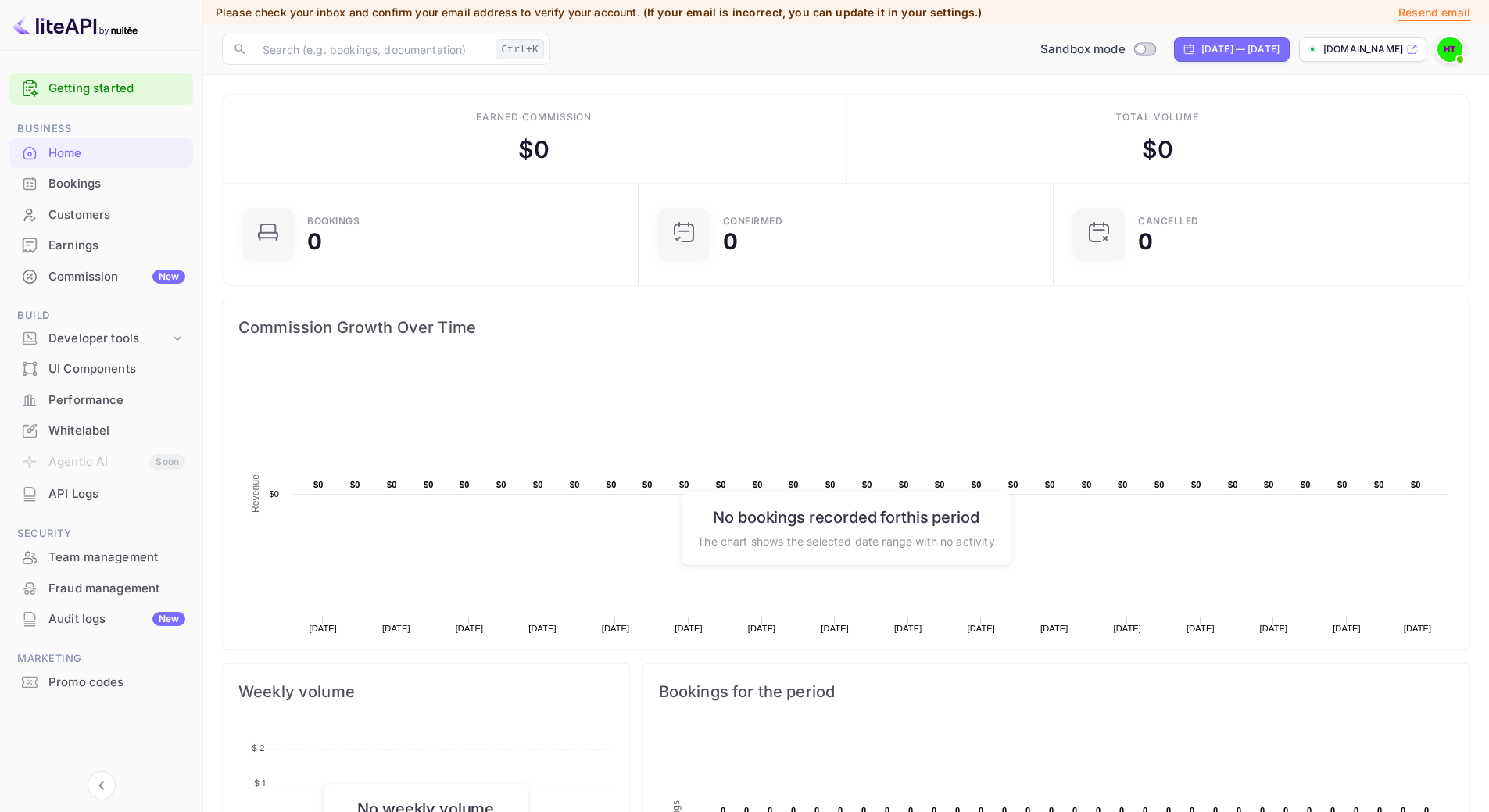
click at [117, 439] on div "Whitelabel" at bounding box center [117, 431] width 136 height 18
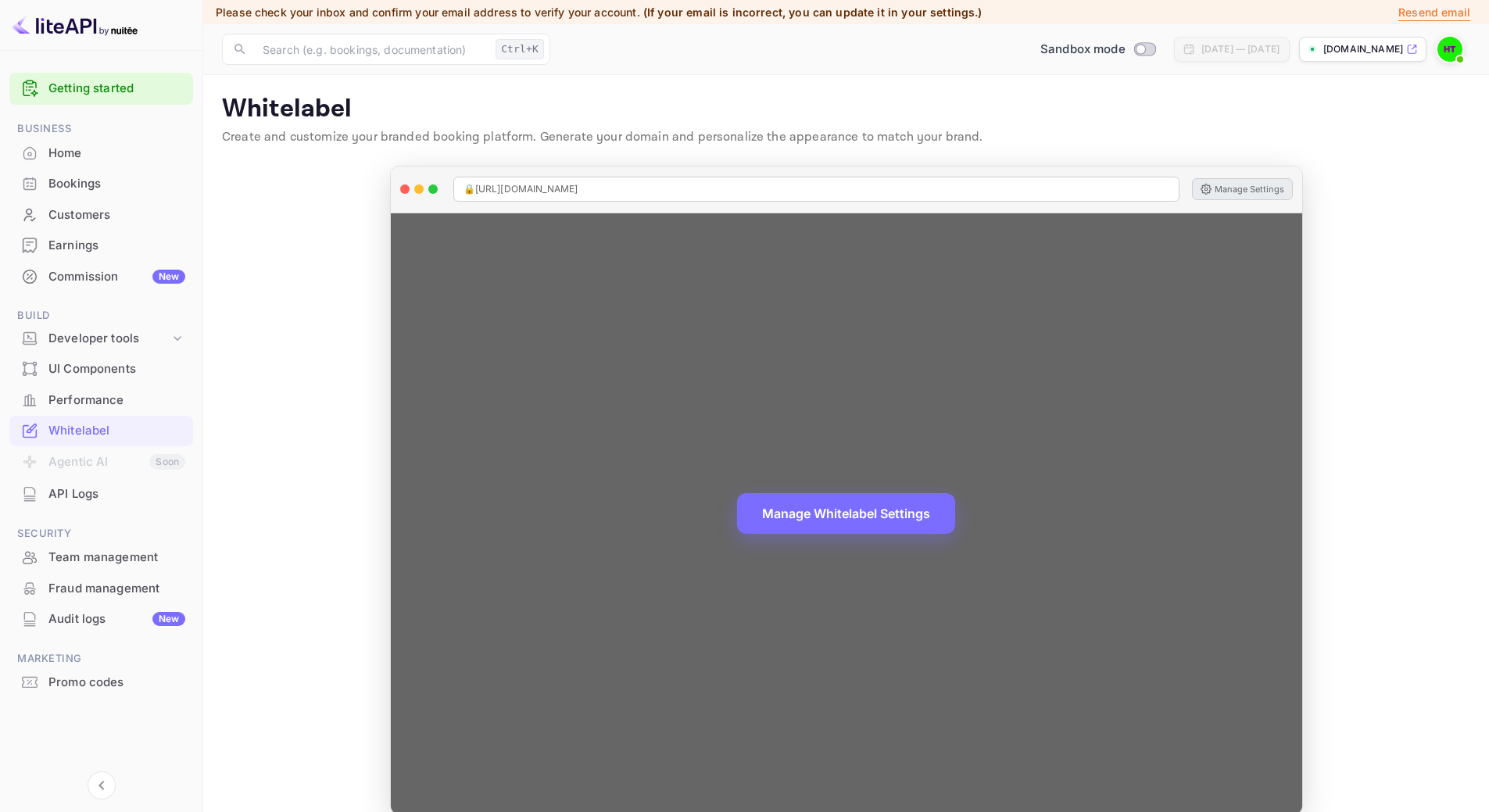
click at [1254, 197] on button "Manage Settings" at bounding box center [1242, 188] width 101 height 22
